Goal: Use online tool/utility: Utilize a website feature to perform a specific function

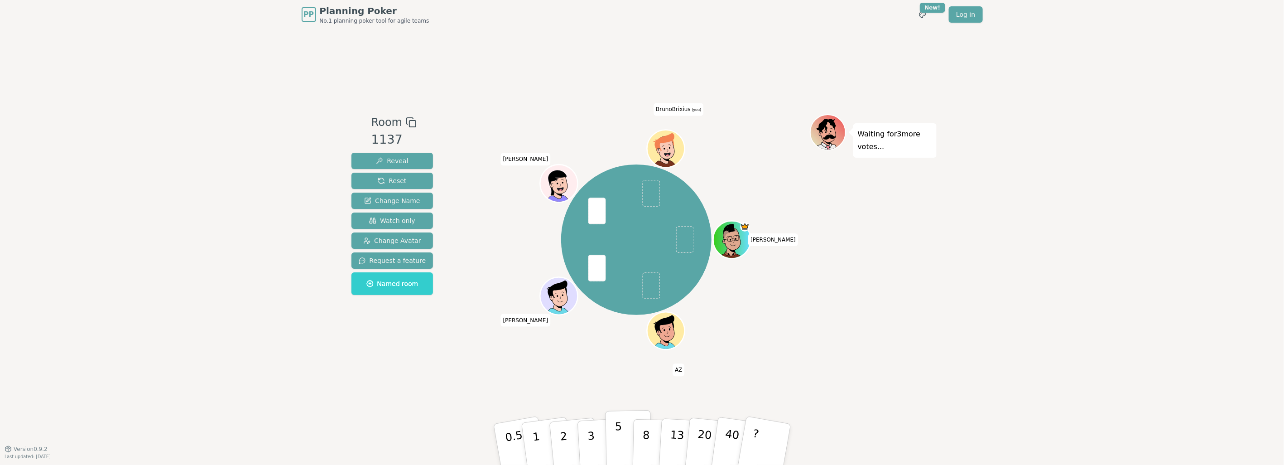
click at [616, 433] on p "5" at bounding box center [619, 444] width 8 height 49
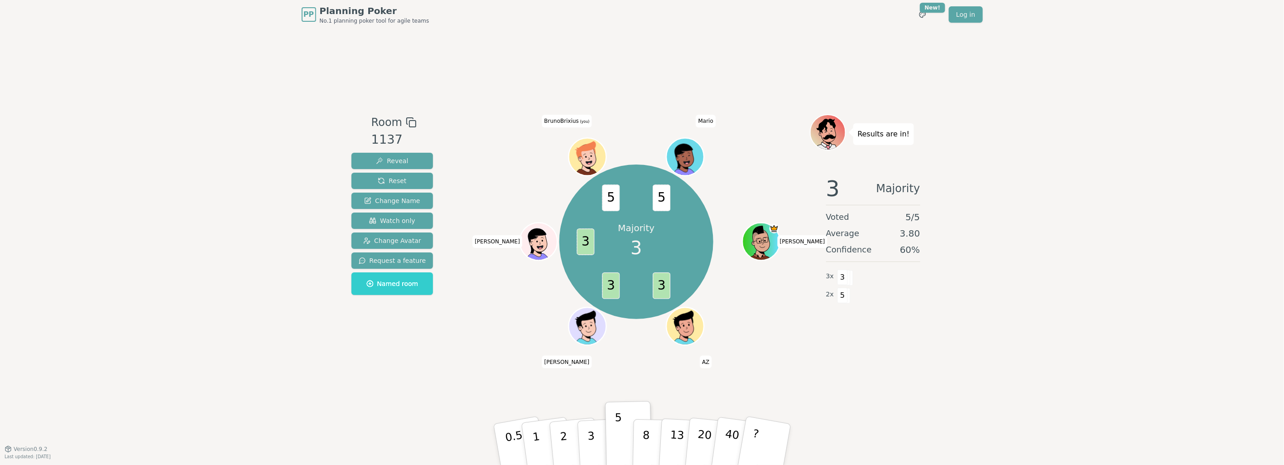
click at [1071, 260] on div "PP Planning Poker No.1 planning poker tool for agile teams Toggle theme New! Lo…" at bounding box center [642, 232] width 1284 height 465
click at [598, 445] on button "3" at bounding box center [600, 444] width 49 height 71
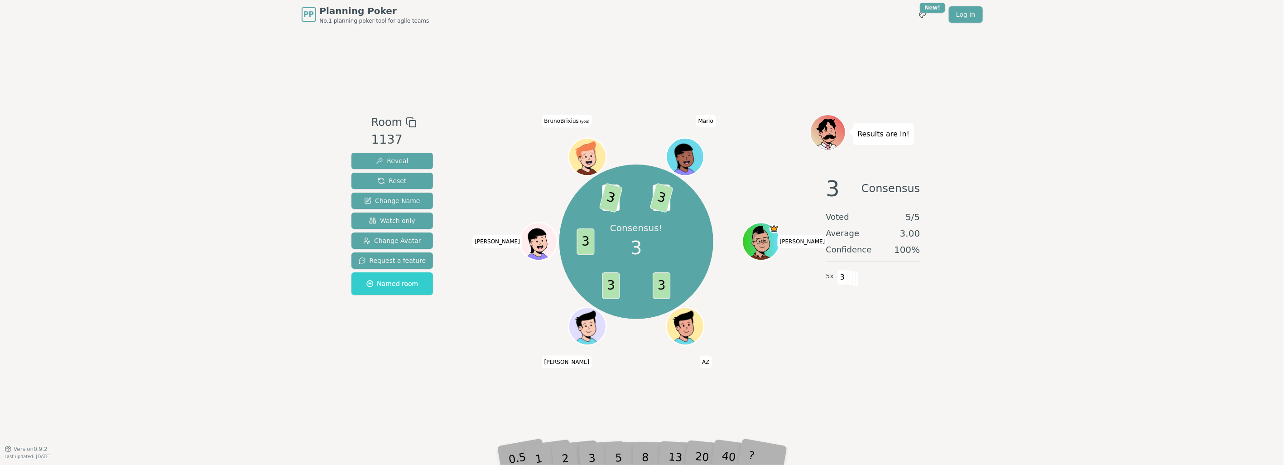
click at [1107, 332] on div "PP Planning Poker No.1 planning poker tool for agile teams Toggle theme New! Lo…" at bounding box center [642, 232] width 1284 height 465
click at [1075, 109] on div "PP Planning Poker No.1 planning poker tool for agile teams Toggle theme New! Lo…" at bounding box center [642, 232] width 1284 height 465
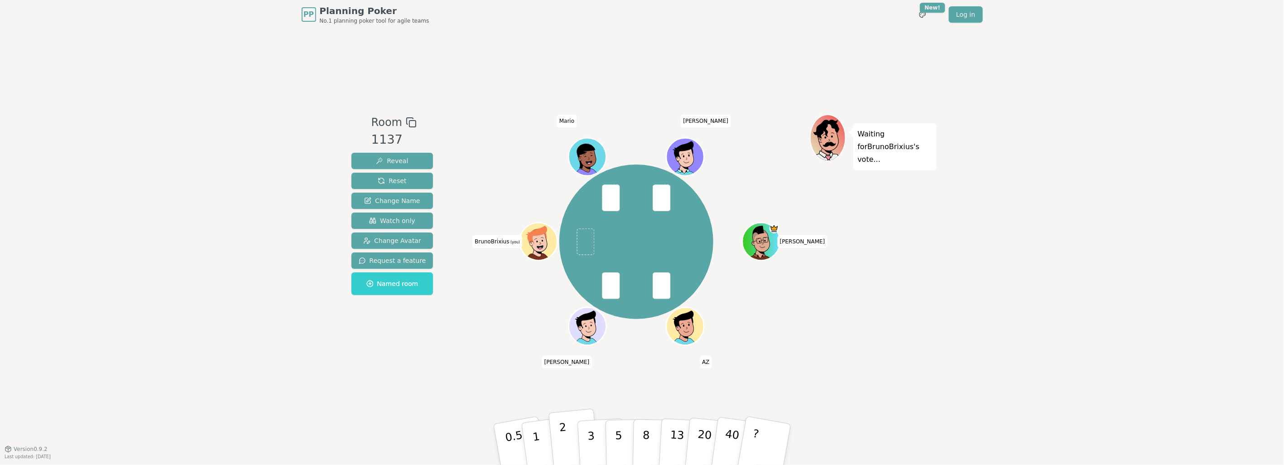
click at [571, 440] on button "2" at bounding box center [574, 444] width 52 height 72
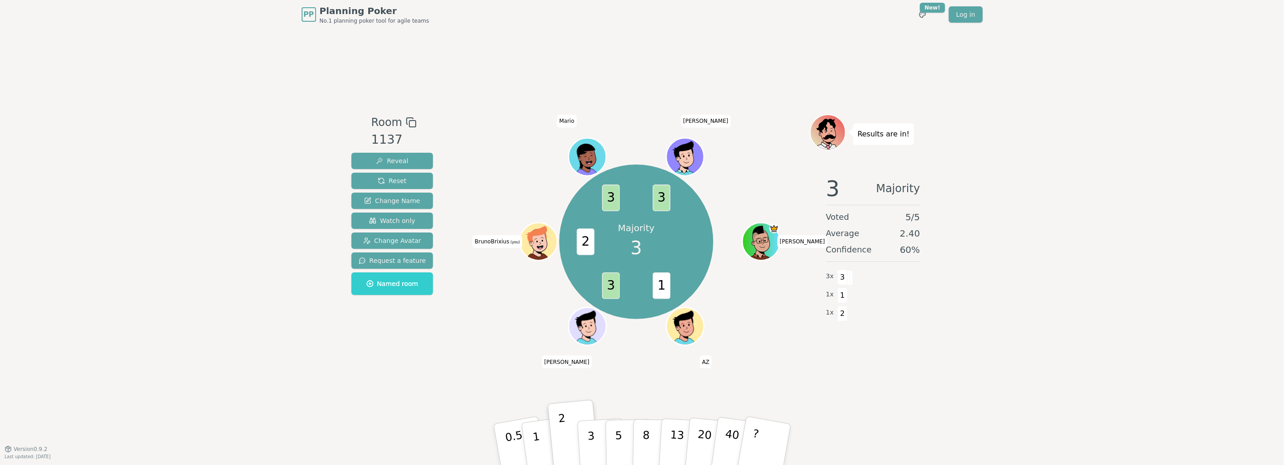
click at [1100, 269] on div "PP Planning Poker No.1 planning poker tool for agile teams Toggle theme New! Lo…" at bounding box center [642, 232] width 1284 height 465
click at [741, 315] on div "Majority 3 1 3 2 3 3 [PERSON_NAME] AZ [PERSON_NAME] (you) [PERSON_NAME]" at bounding box center [636, 241] width 346 height 222
click at [635, 373] on div "Room 1137 Reveal Reset Change Name Watch only Change Avatar Request a feature N…" at bounding box center [642, 238] width 589 height 419
click at [958, 332] on div "PP Planning Poker No.1 planning poker tool for agile teams Toggle theme New! Lo…" at bounding box center [642, 232] width 1284 height 465
click at [588, 436] on p "3" at bounding box center [591, 444] width 10 height 49
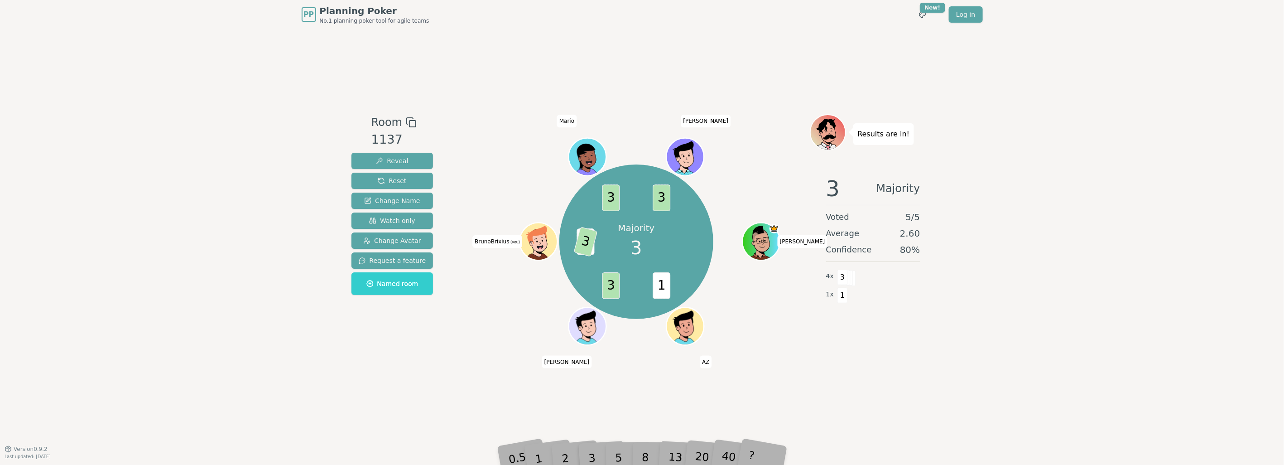
click at [1089, 365] on div "PP Planning Poker No.1 planning poker tool for agile teams Toggle theme New! Lo…" at bounding box center [642, 232] width 1284 height 465
